Goal: Task Accomplishment & Management: Use online tool/utility

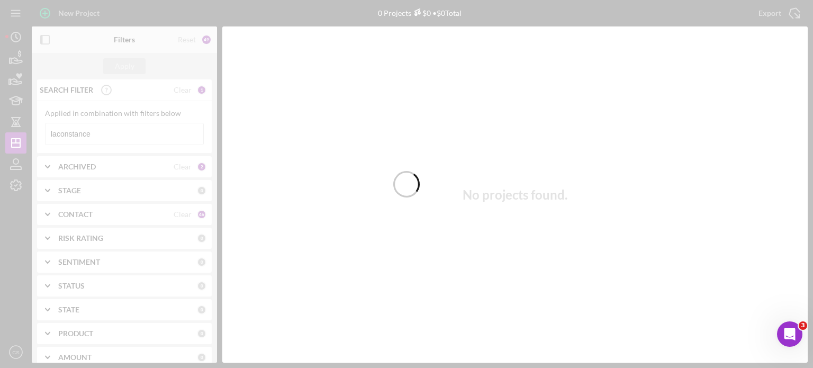
click at [106, 128] on div at bounding box center [406, 184] width 813 height 368
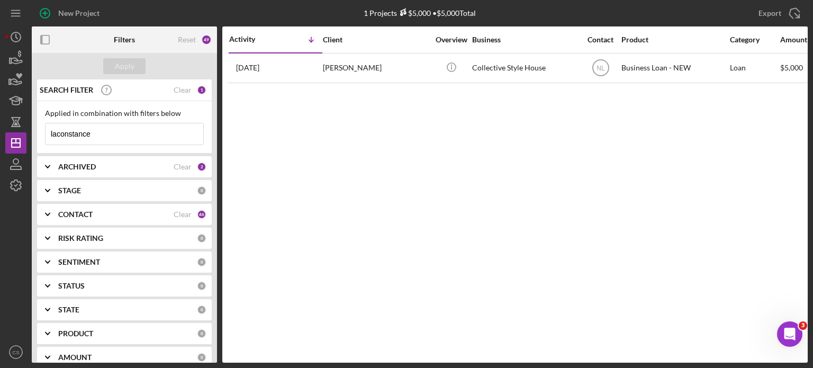
drag, startPoint x: 106, startPoint y: 129, endPoint x: 0, endPoint y: 129, distance: 106.4
click at [0, 129] on div "New Project 1 Projects $5,000 • $5,000 Total laconstance Export Icon/Export Fil…" at bounding box center [406, 184] width 813 height 368
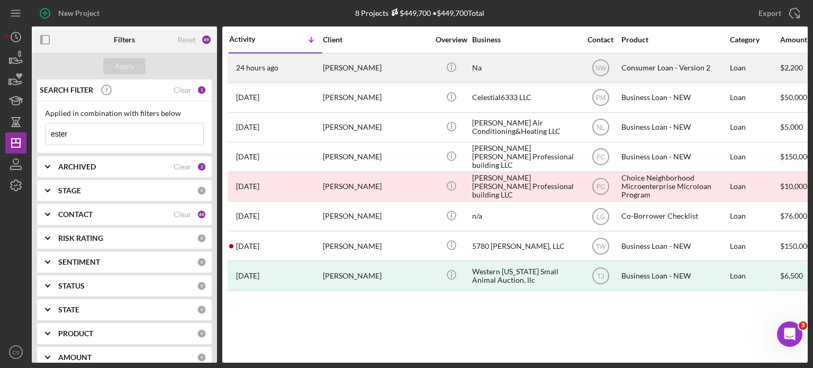
type input "ester"
click at [265, 69] on time "24 hours ago" at bounding box center [257, 68] width 42 height 8
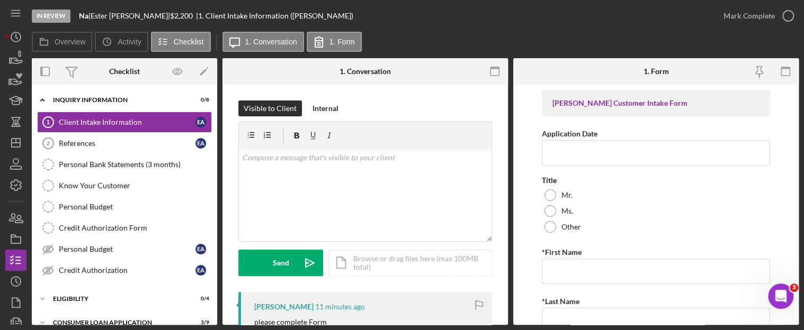
scroll to position [53, 0]
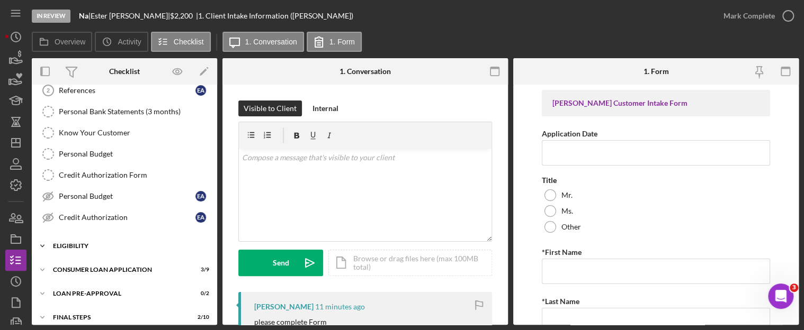
click at [44, 244] on icon "Icon/Expander" at bounding box center [42, 246] width 21 height 21
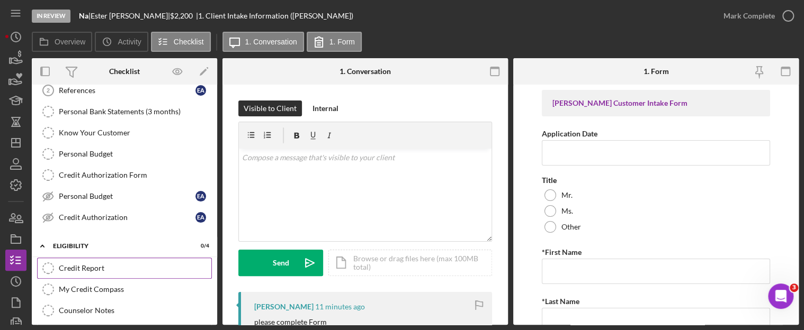
click at [69, 268] on div "Credit Report" at bounding box center [135, 268] width 153 height 8
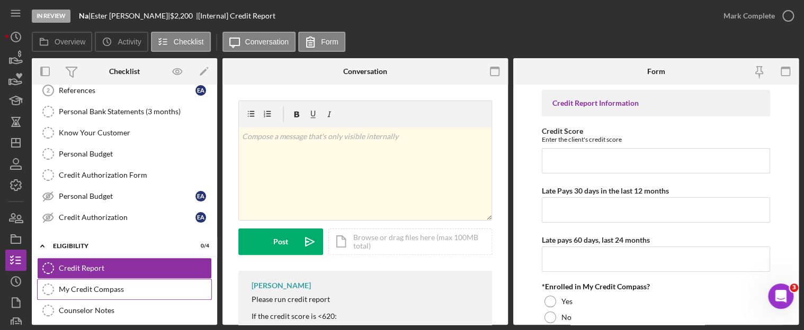
click at [68, 283] on link "My Credit Compass My Credit Compass" at bounding box center [124, 289] width 175 height 21
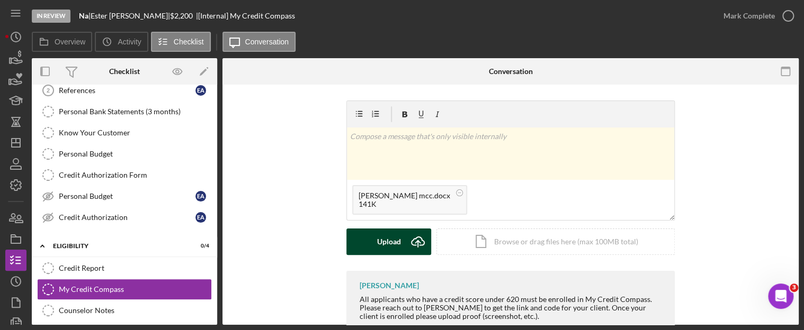
click at [417, 239] on icon "Icon/Upload" at bounding box center [418, 242] width 26 height 26
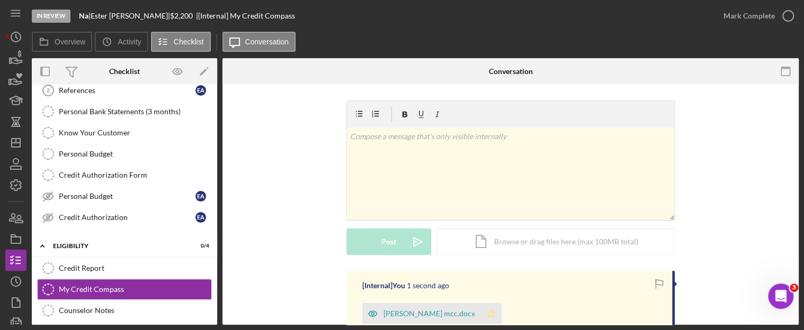
click at [487, 313] on polygon "button" at bounding box center [491, 313] width 9 height 8
click at [783, 15] on icon "button" at bounding box center [788, 16] width 26 height 26
